Goal: Task Accomplishment & Management: Manage account settings

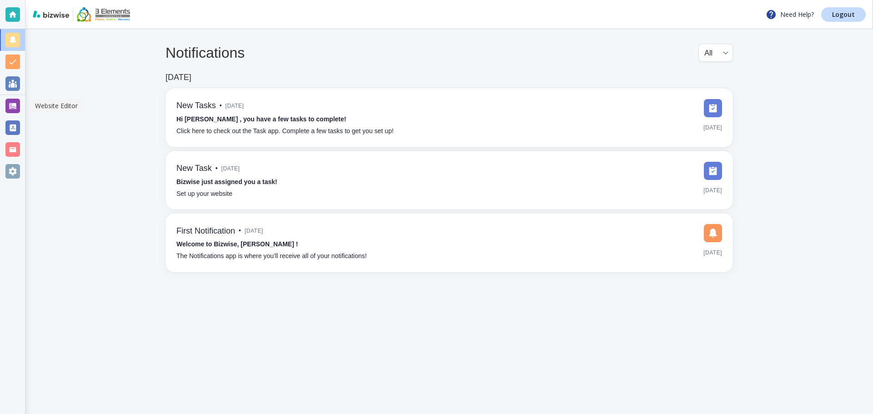
click at [11, 111] on div at bounding box center [12, 106] width 15 height 15
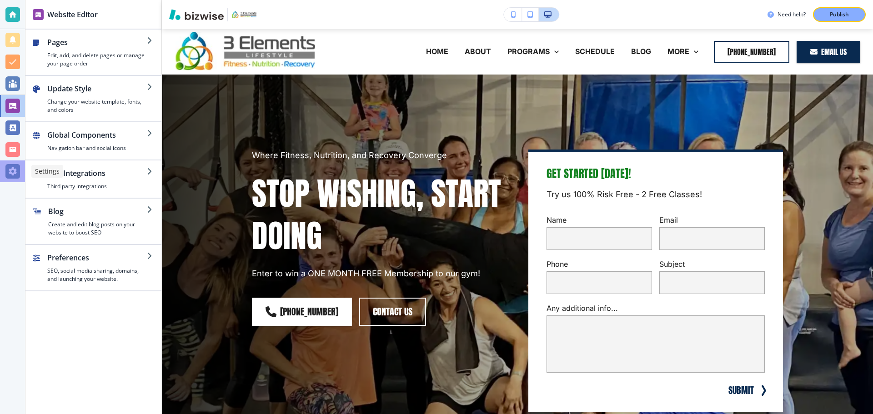
click at [10, 179] on div at bounding box center [12, 172] width 25 height 22
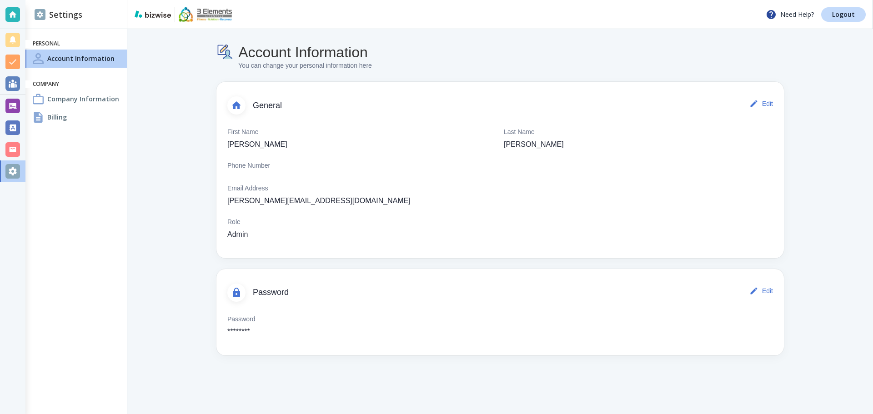
click at [89, 102] on h4 "Company Information" at bounding box center [83, 99] width 72 height 10
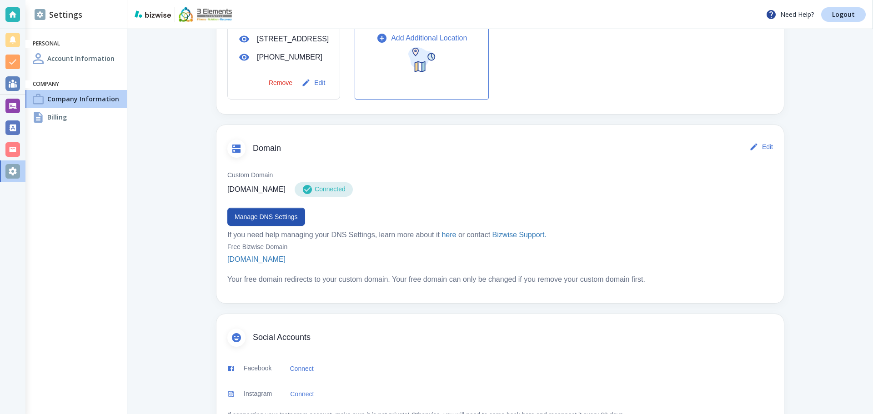
scroll to position [422, 0]
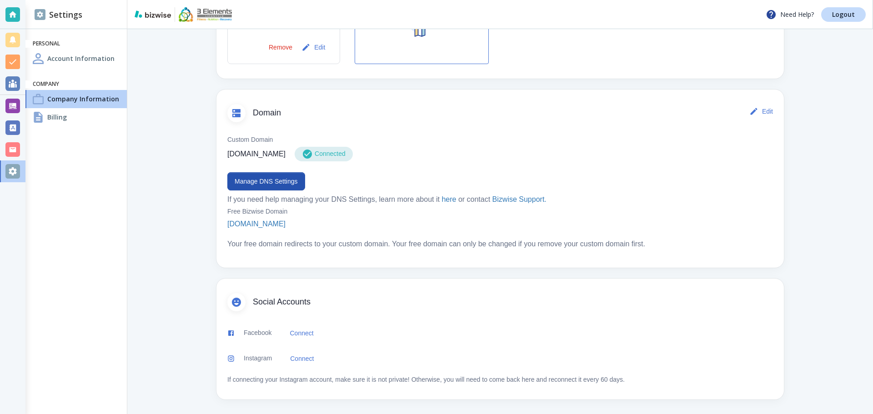
drag, startPoint x: 321, startPoint y: 156, endPoint x: 381, endPoint y: 154, distance: 60.0
click at [381, 154] on div "3elementslifestyle.com Connected" at bounding box center [500, 154] width 546 height 15
drag, startPoint x: 357, startPoint y: 153, endPoint x: 327, endPoint y: 153, distance: 30.9
click at [327, 153] on div "Connected" at bounding box center [324, 154] width 58 height 15
click at [277, 181] on button "Manage DNS Settings" at bounding box center [266, 181] width 78 height 18
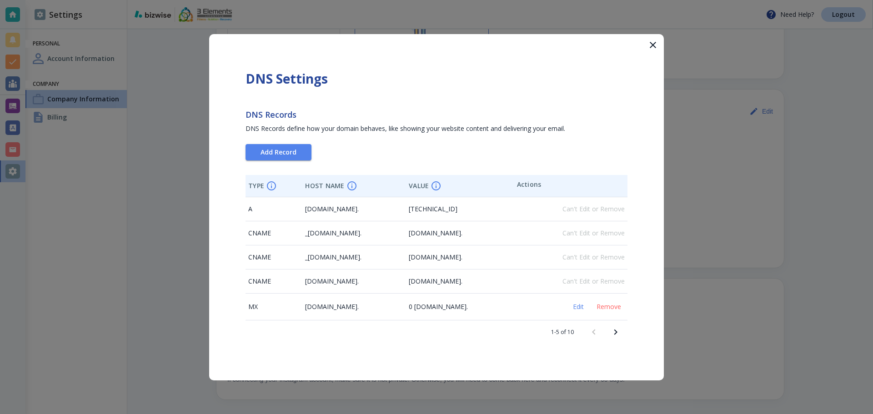
click at [617, 333] on icon "Next page" at bounding box center [615, 332] width 11 height 11
drag, startPoint x: 519, startPoint y: 281, endPoint x: 239, endPoint y: 203, distance: 291.2
click at [239, 203] on div "DNS Settings DNS Records DNS Records define how your domain behaves, like showi…" at bounding box center [436, 207] width 455 height 347
click at [412, 131] on span "DNS Records define how your domain behaves, like showing your website content a…" at bounding box center [406, 128] width 320 height 9
click at [655, 47] on icon "button" at bounding box center [653, 45] width 11 height 11
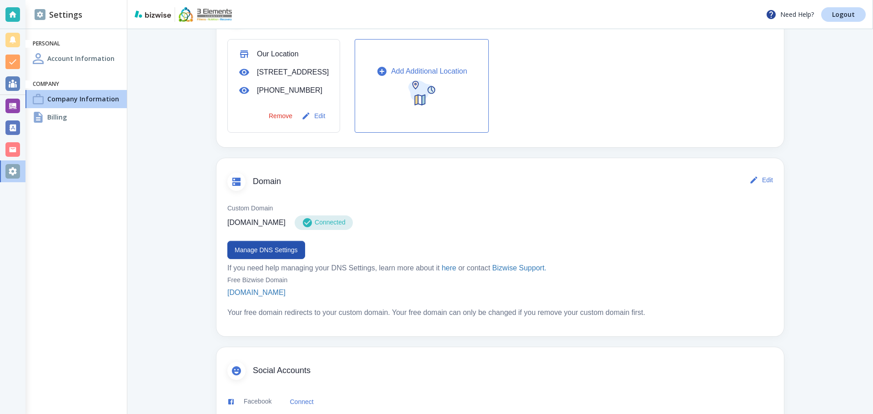
scroll to position [331, 0]
click at [756, 190] on button "Edit" at bounding box center [762, 180] width 29 height 18
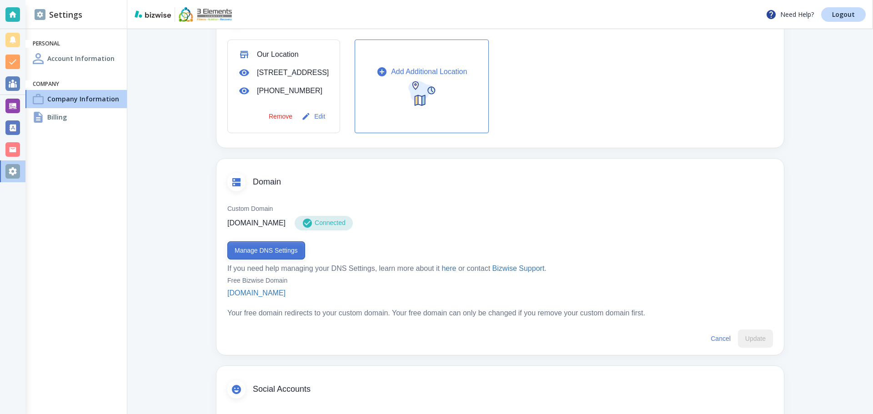
click at [256, 260] on button "Manage DNS Settings" at bounding box center [266, 251] width 78 height 18
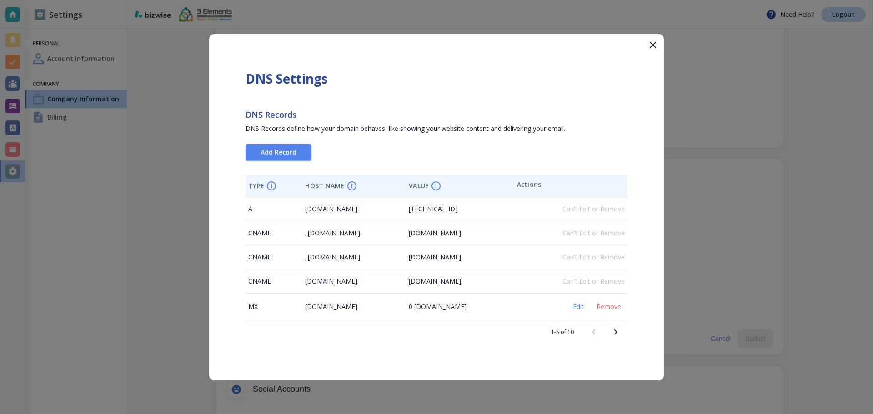
click at [614, 333] on icon "Next page" at bounding box center [615, 332] width 11 height 11
click at [600, 333] on button "Previous page" at bounding box center [594, 333] width 22 height 22
click at [614, 332] on icon "Next page" at bounding box center [615, 332] width 11 height 11
drag, startPoint x: 506, startPoint y: 285, endPoint x: 243, endPoint y: 208, distance: 274.0
click at [243, 208] on div "DNS Settings DNS Records DNS Records define how your domain behaves, like showi…" at bounding box center [436, 207] width 455 height 347
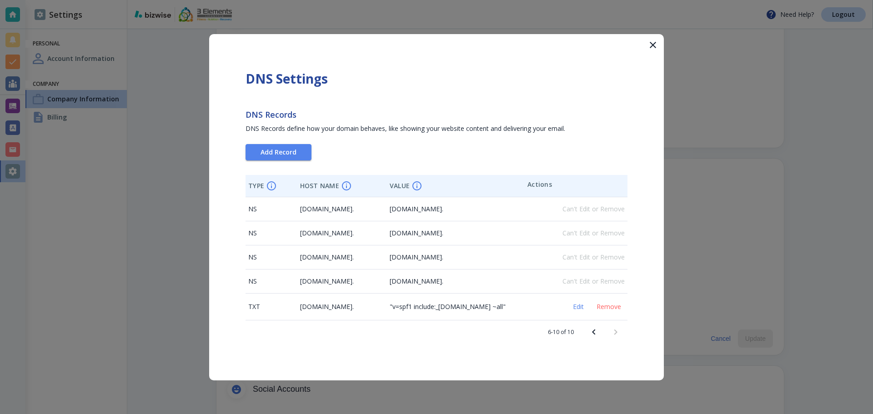
click at [443, 212] on span "ns-cloud-b1.googledomains.com." at bounding box center [417, 209] width 54 height 9
drag, startPoint x: 429, startPoint y: 207, endPoint x: 439, endPoint y: 211, distance: 10.4
click at [439, 211] on span "ns-cloud-b1.googledomains.com." at bounding box center [417, 209] width 54 height 9
click at [423, 216] on td "ns-cloud-b1.googledomains.com." at bounding box center [456, 209] width 138 height 24
click at [591, 329] on icon "Previous page" at bounding box center [594, 332] width 11 height 11
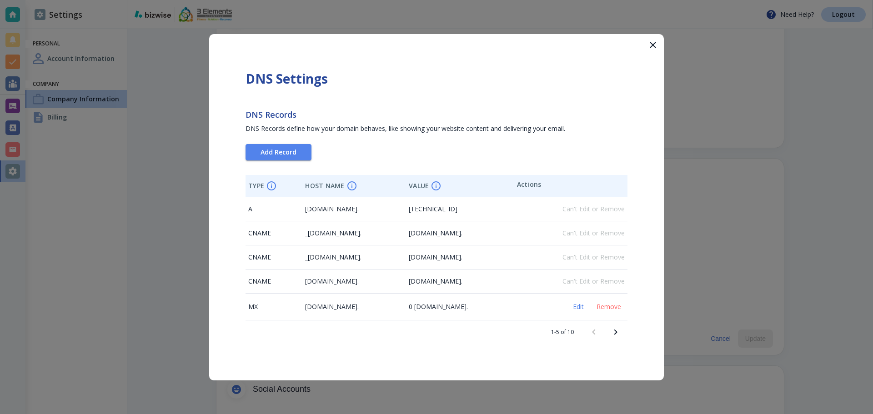
click at [650, 43] on icon "button" at bounding box center [653, 45] width 11 height 11
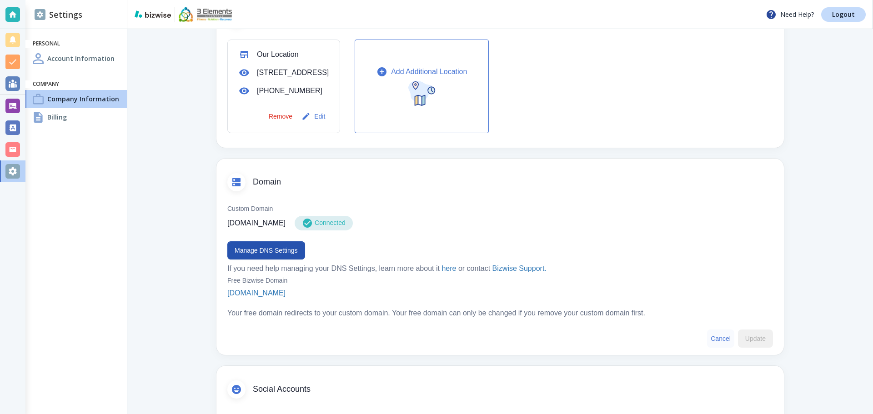
click at [720, 348] on button "Cancel" at bounding box center [720, 339] width 27 height 18
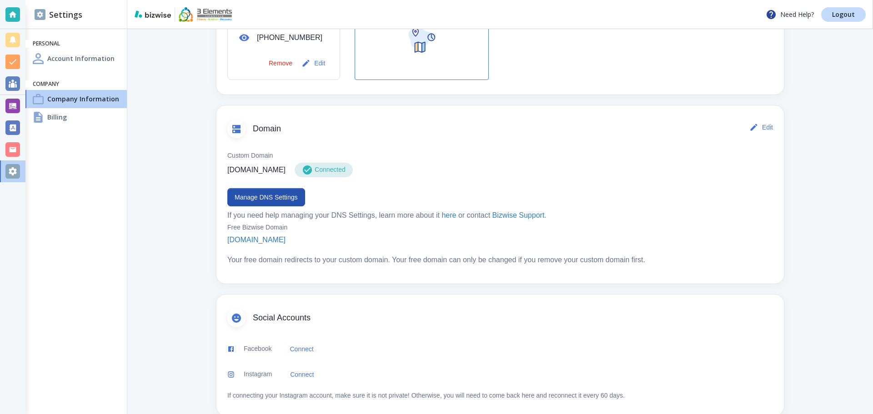
scroll to position [376, 0]
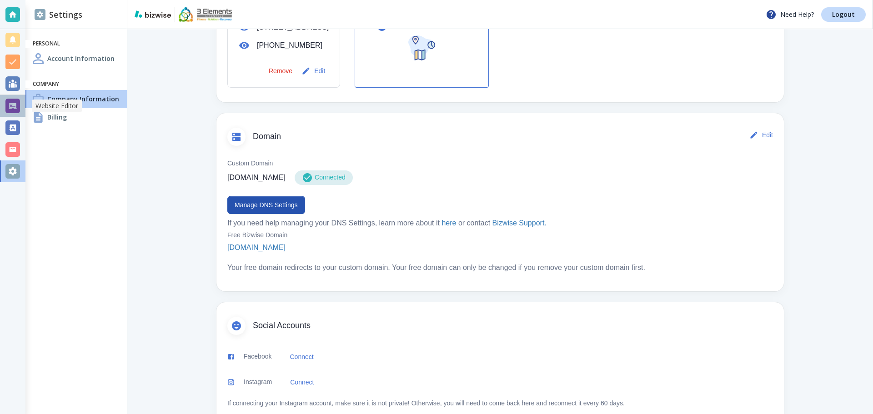
click at [15, 108] on div at bounding box center [12, 106] width 15 height 15
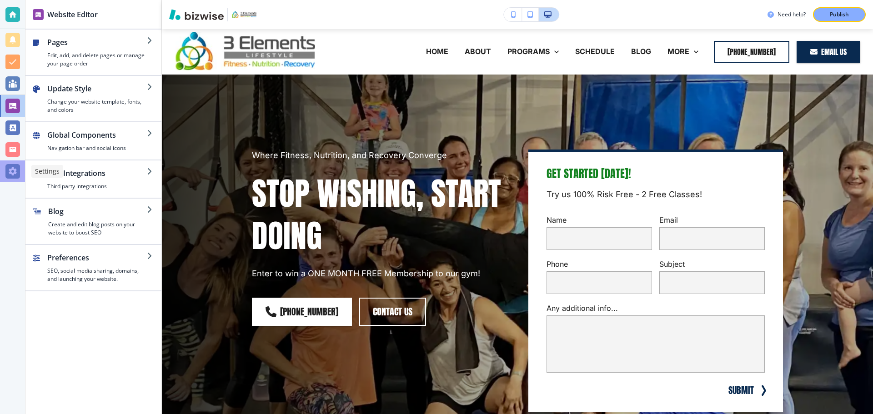
click at [15, 173] on div at bounding box center [12, 171] width 15 height 15
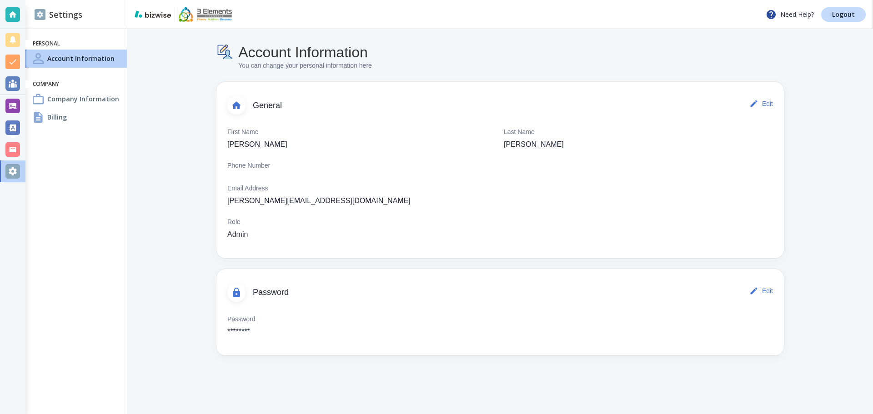
click at [56, 101] on h4 "Company Information" at bounding box center [83, 99] width 72 height 10
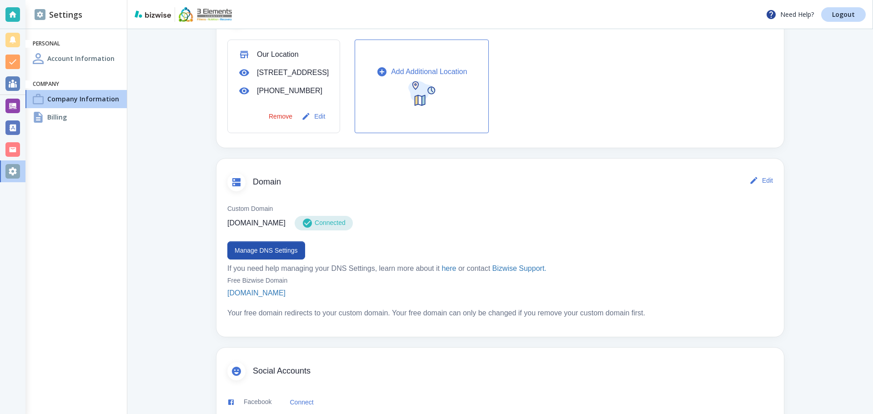
scroll to position [422, 0]
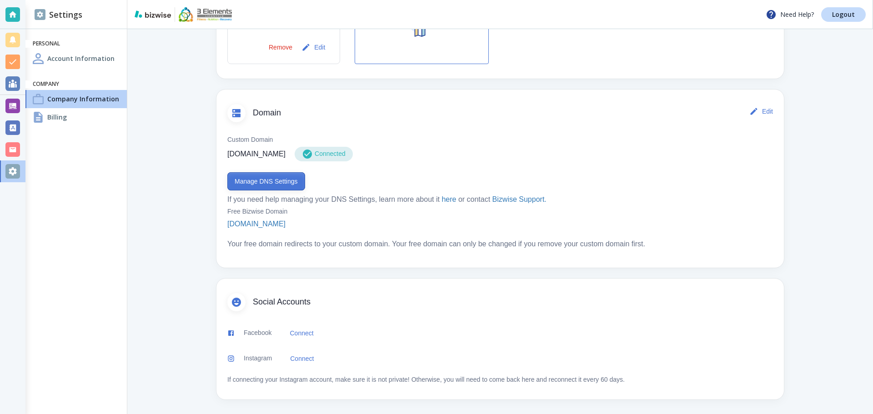
click at [279, 181] on button "Manage DNS Settings" at bounding box center [266, 181] width 78 height 18
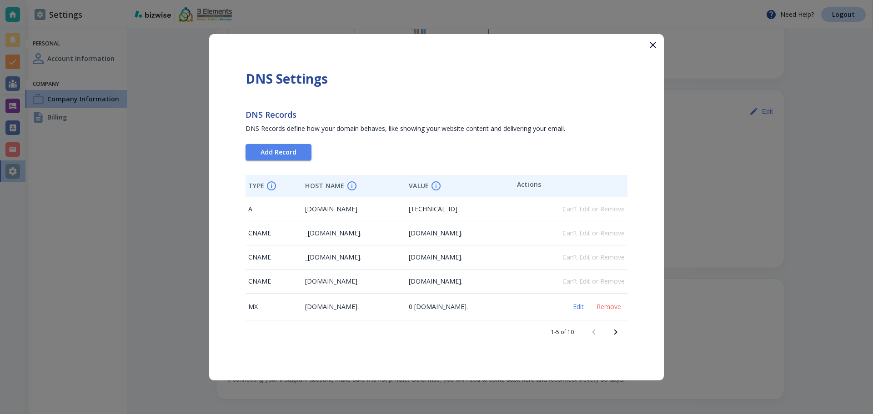
click at [615, 329] on icon "Next page" at bounding box center [615, 332] width 11 height 11
drag, startPoint x: 524, startPoint y: 284, endPoint x: 259, endPoint y: 208, distance: 275.9
click at [259, 208] on tbody "NS 3elementslifestyle.com. ns-cloud-b1.googledomains.com. Can't Edit or Remove …" at bounding box center [437, 258] width 382 height 123
click at [431, 210] on span "ns-cloud-b1.googledomains.com." at bounding box center [417, 209] width 54 height 9
click at [650, 48] on icon "button" at bounding box center [653, 45] width 6 height 6
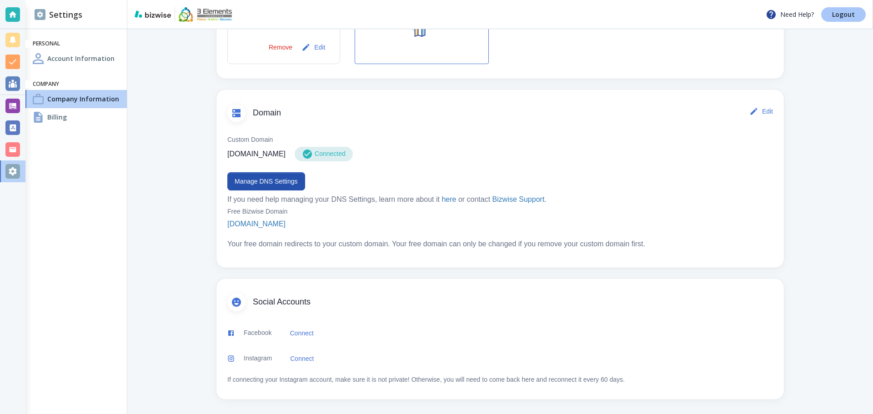
click at [845, 14] on p "Logout" at bounding box center [843, 14] width 23 height 6
